Goal: Transaction & Acquisition: Purchase product/service

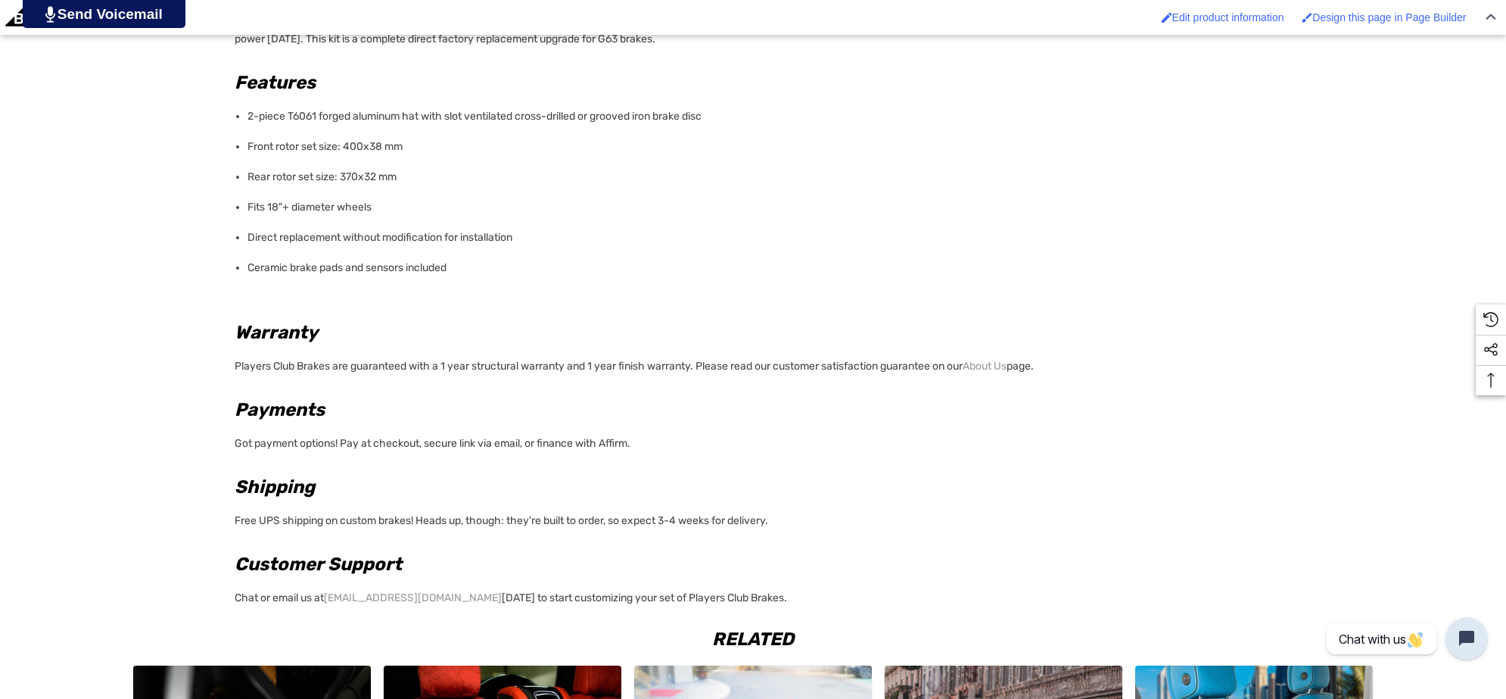
scroll to position [1609, 0]
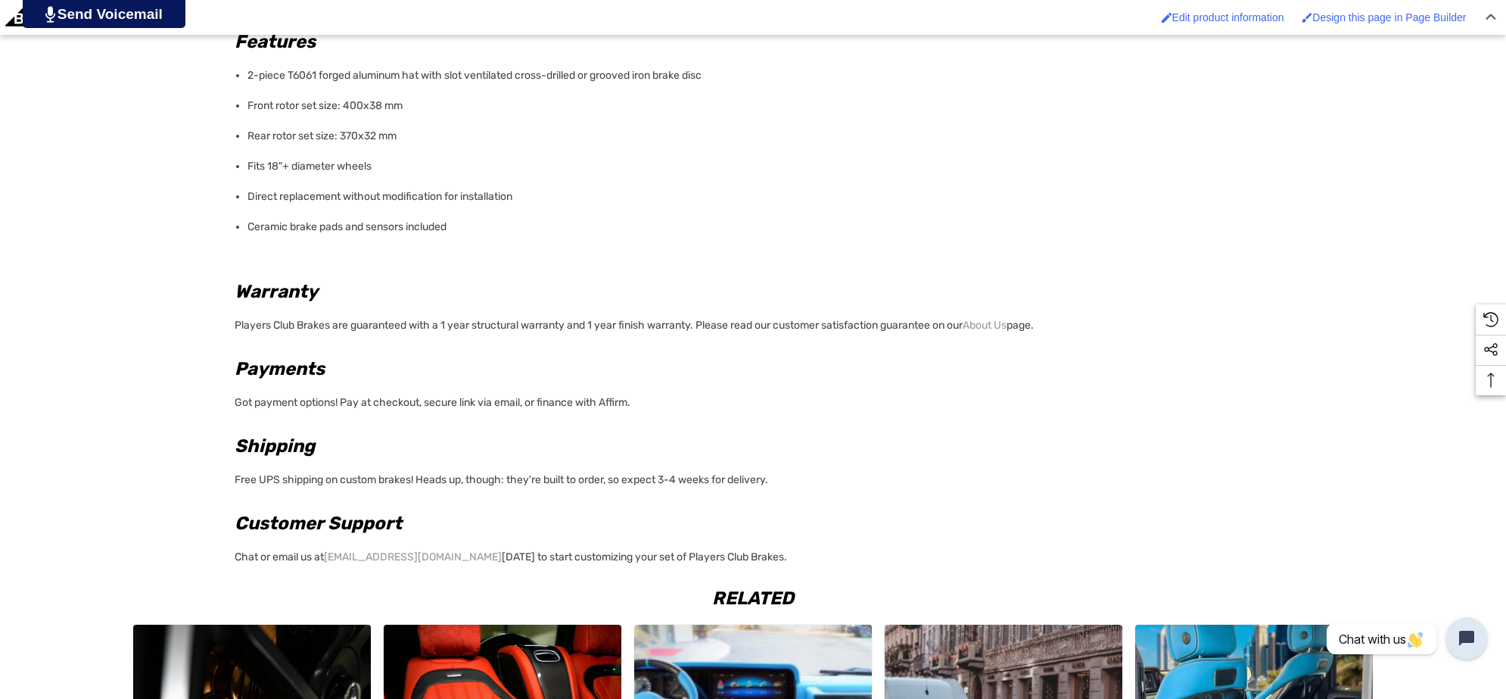
click at [772, 553] on p "Chat or email us at [EMAIL_ADDRESS][DOMAIN_NAME] [DATE] to start customizing yo…" at bounding box center [749, 555] width 1028 height 26
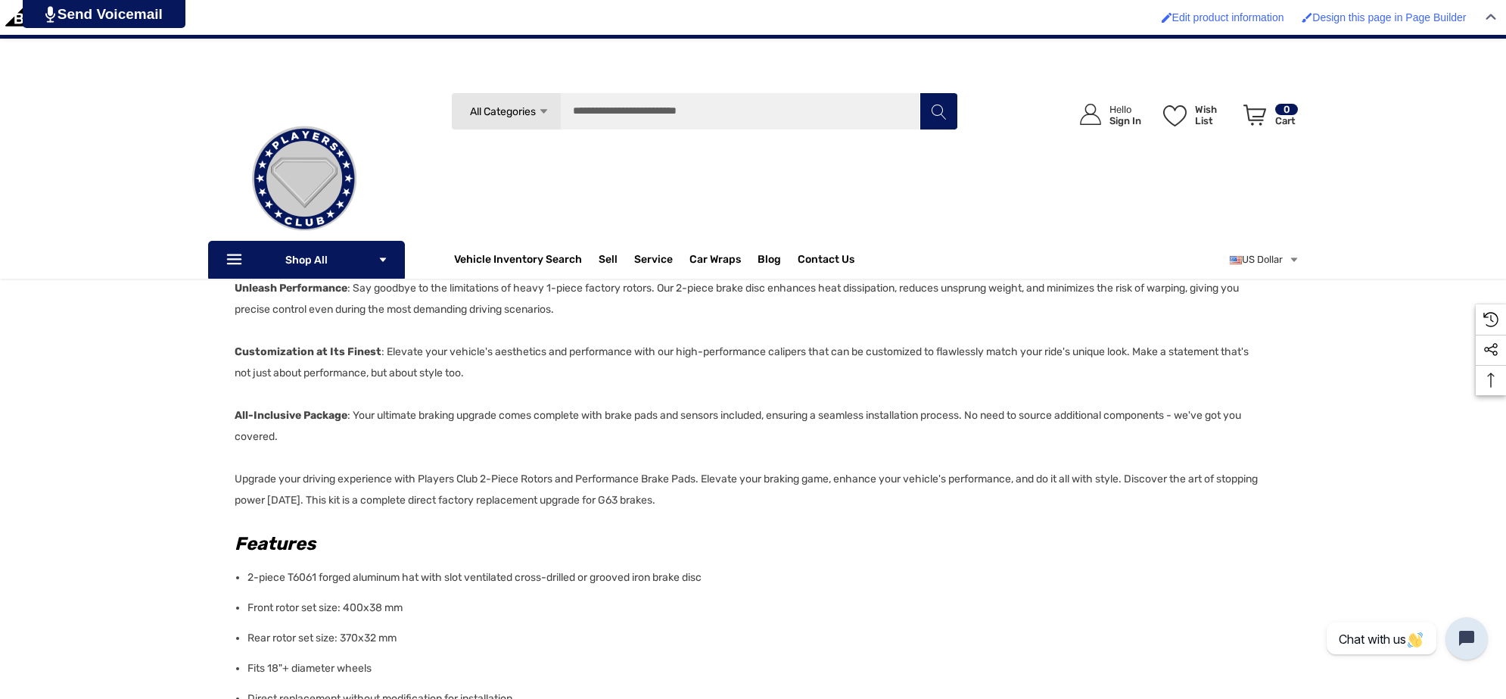
scroll to position [852, 0]
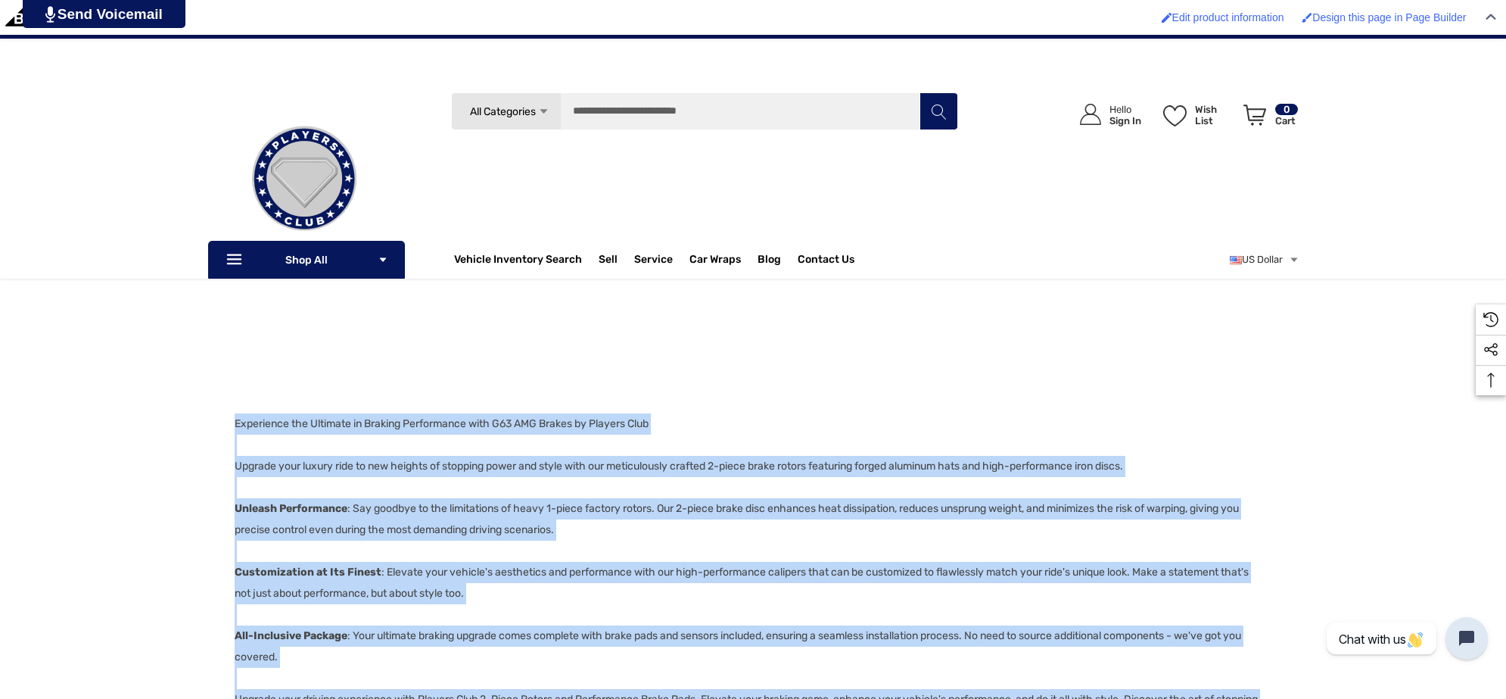
click at [231, 421] on div "Details Details Experience the Ultimate in Braking Performance with G63 AMG Bra…" at bounding box center [753, 710] width 1506 height 1181
copy div "Loremipsum dol Sitametc ad Elitsed Doeiusmodte inci U09 LAB Etdolo ma Aliquae A…"
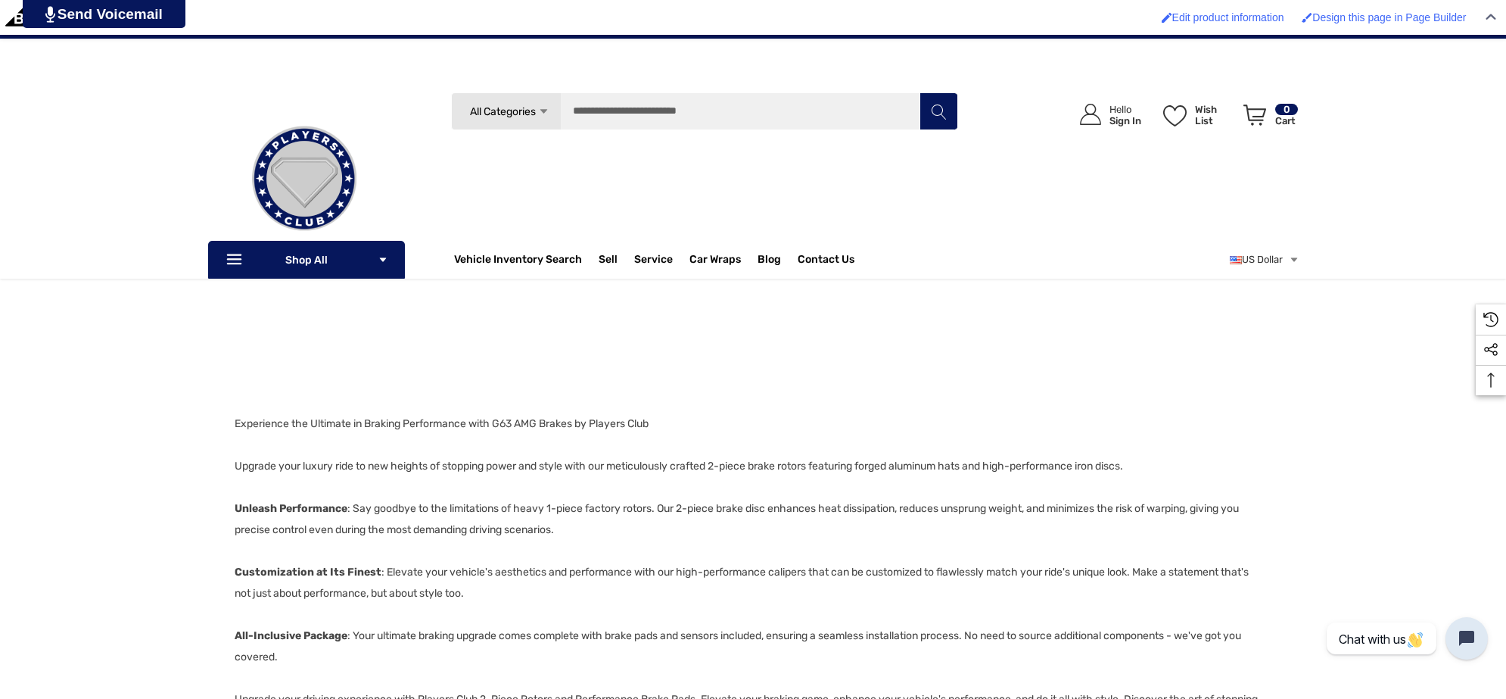
click at [255, 379] on center at bounding box center [749, 290] width 1028 height 245
click at [246, 375] on center at bounding box center [749, 290] width 1028 height 245
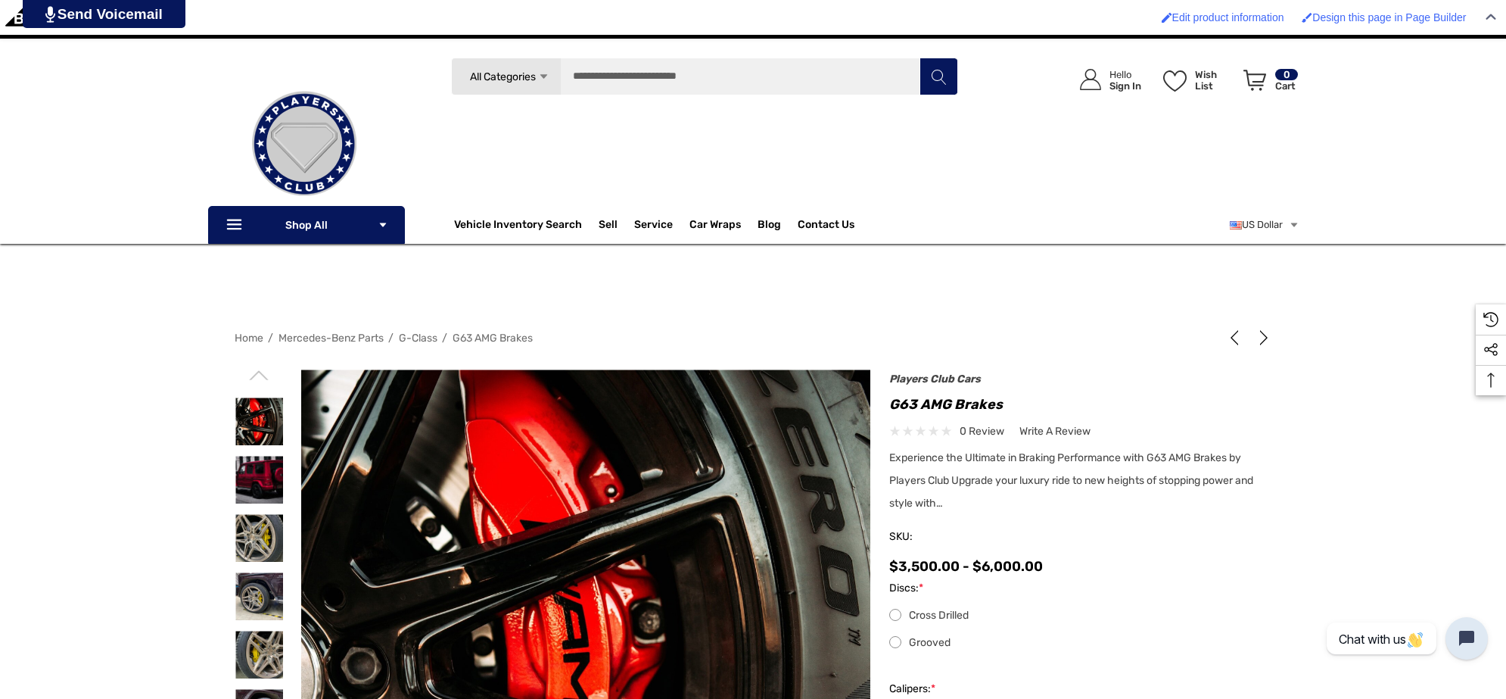
scroll to position [189, 0]
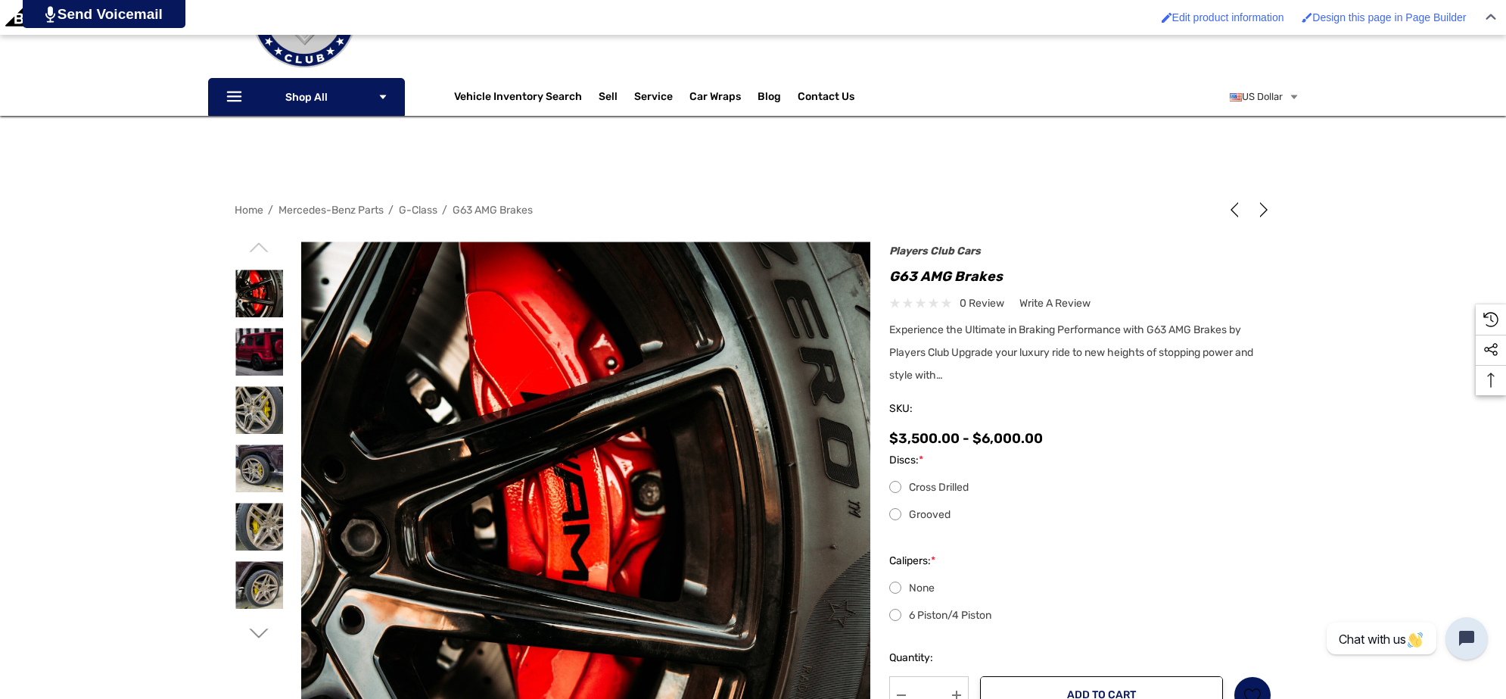
click at [261, 634] on icon "Go to slide 2 of 6" at bounding box center [259, 633] width 19 height 19
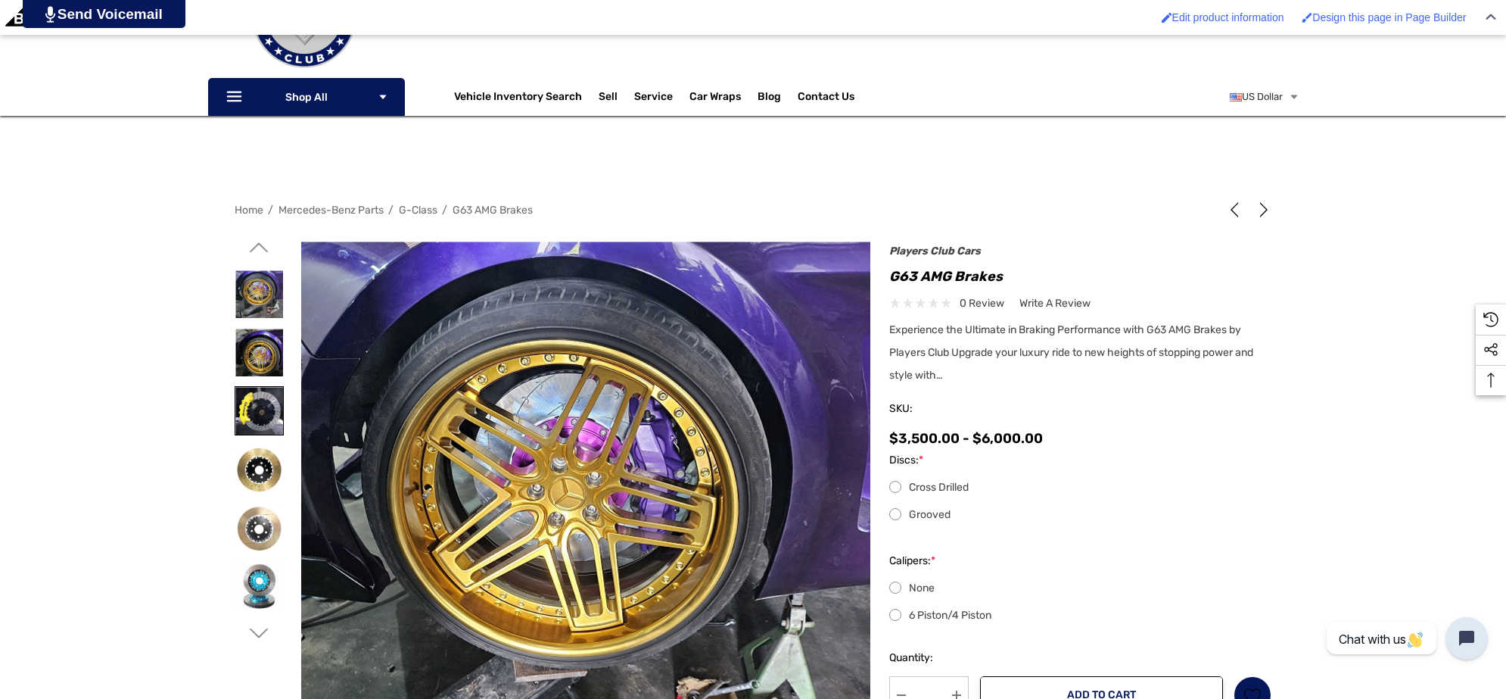
click at [243, 417] on img at bounding box center [259, 411] width 48 height 48
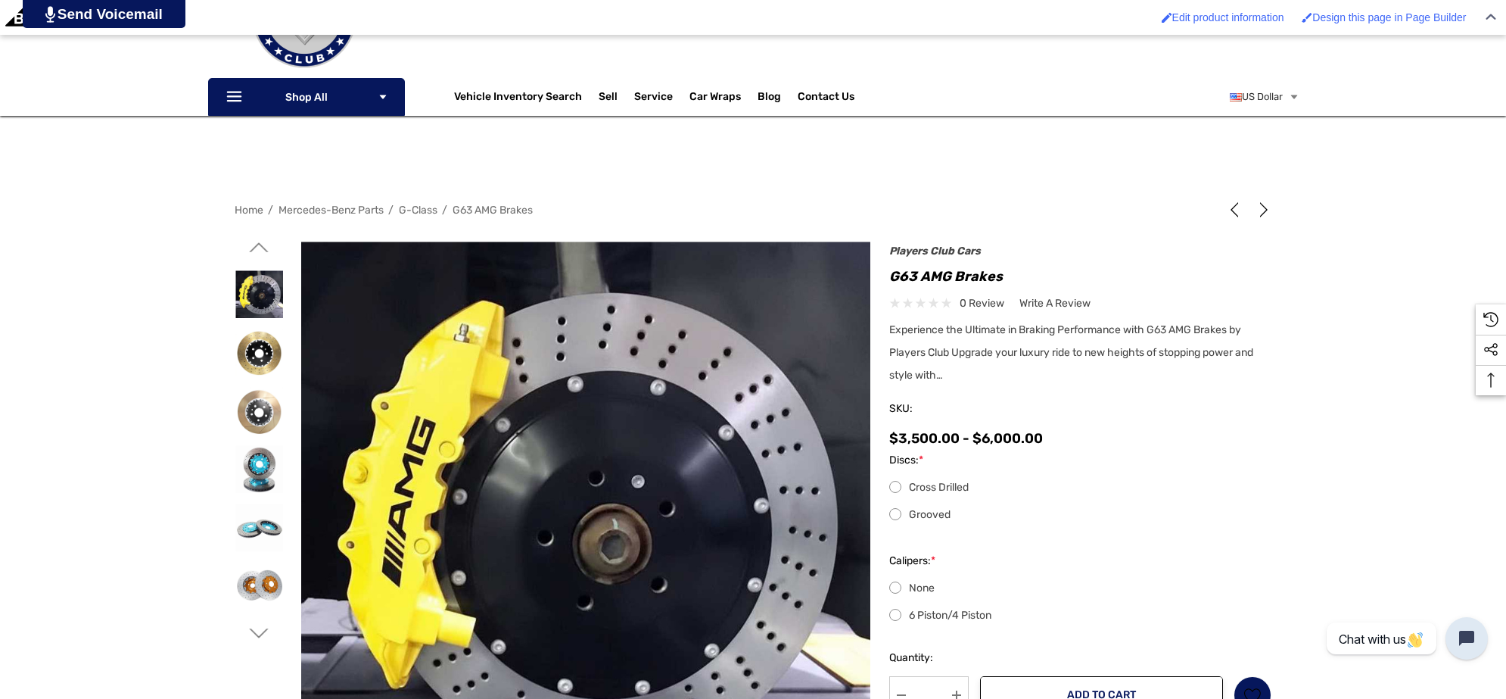
click at [254, 627] on icon "Go to slide 4 of 6" at bounding box center [259, 633] width 19 height 19
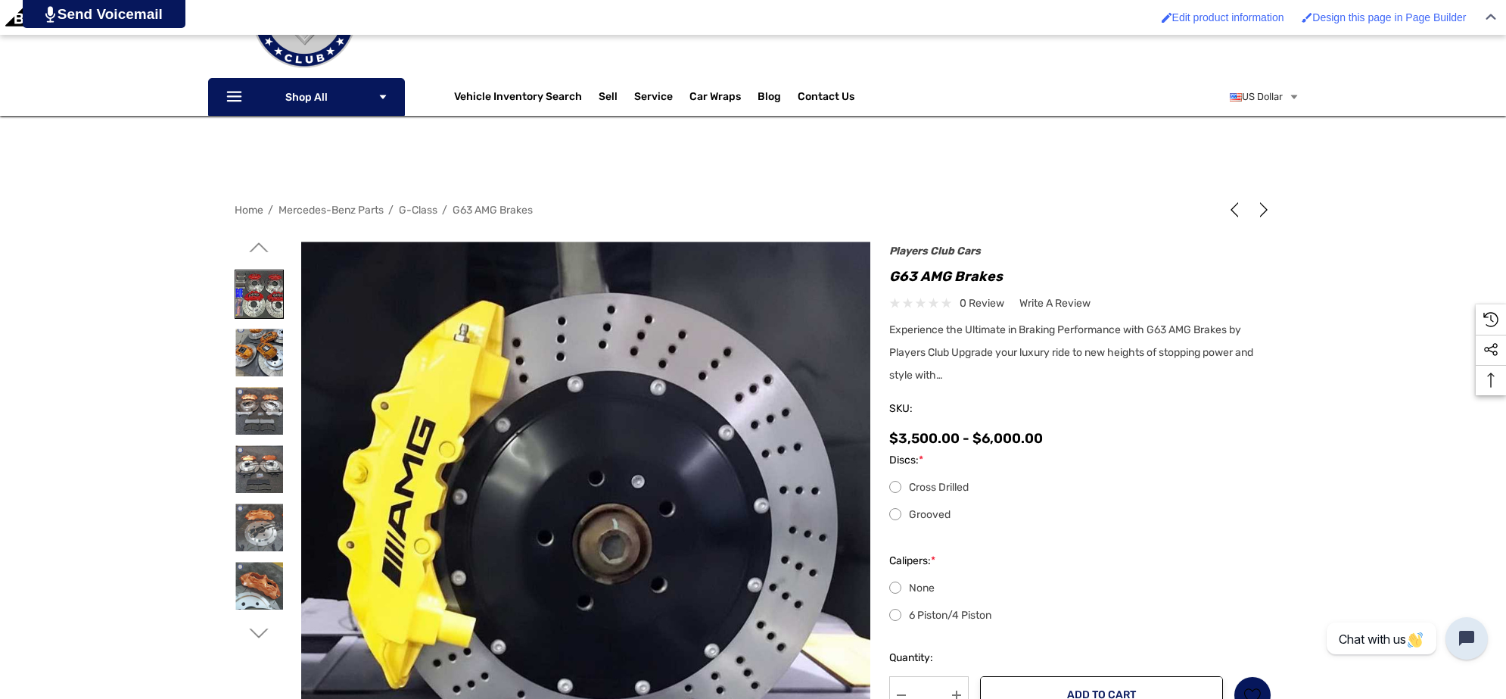
click at [261, 288] on img at bounding box center [259, 294] width 48 height 48
